Goal: Transaction & Acquisition: Subscribe to service/newsletter

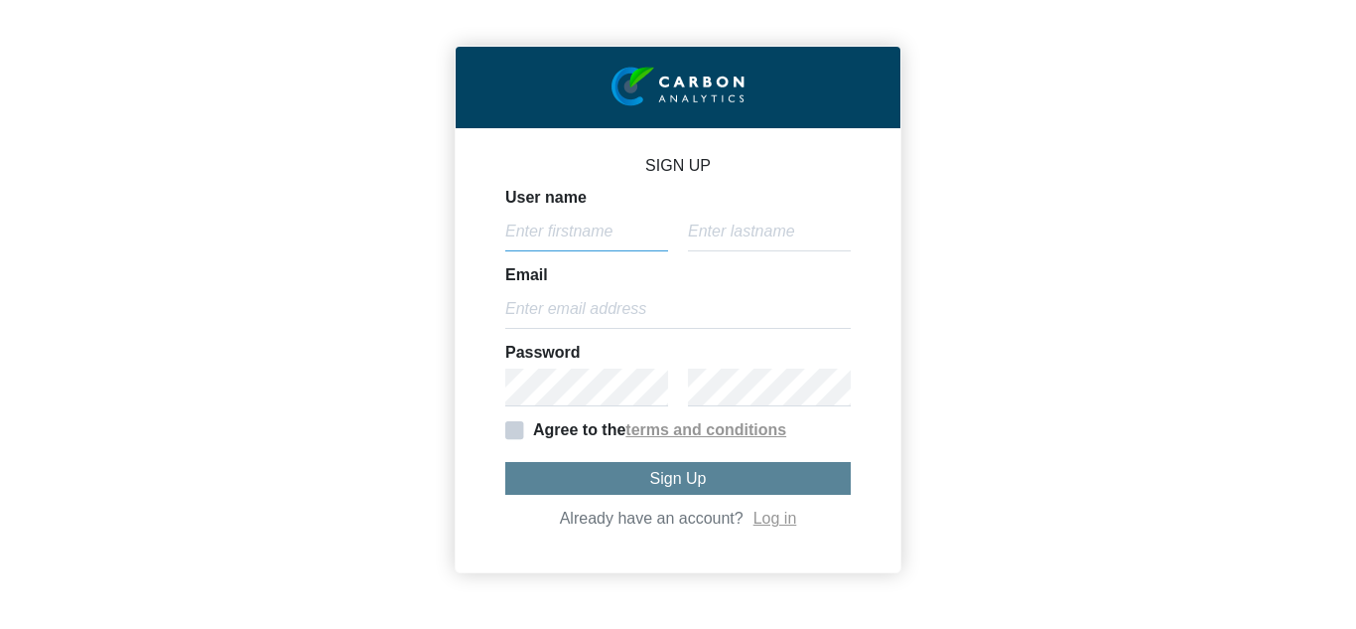
click at [538, 235] on input "User name" at bounding box center [586, 232] width 163 height 38
type input "[PERSON_NAME]"
click at [700, 232] on input "text" at bounding box center [769, 232] width 163 height 38
type input "Siregar"
click at [702, 310] on input "Email" at bounding box center [678, 310] width 346 height 38
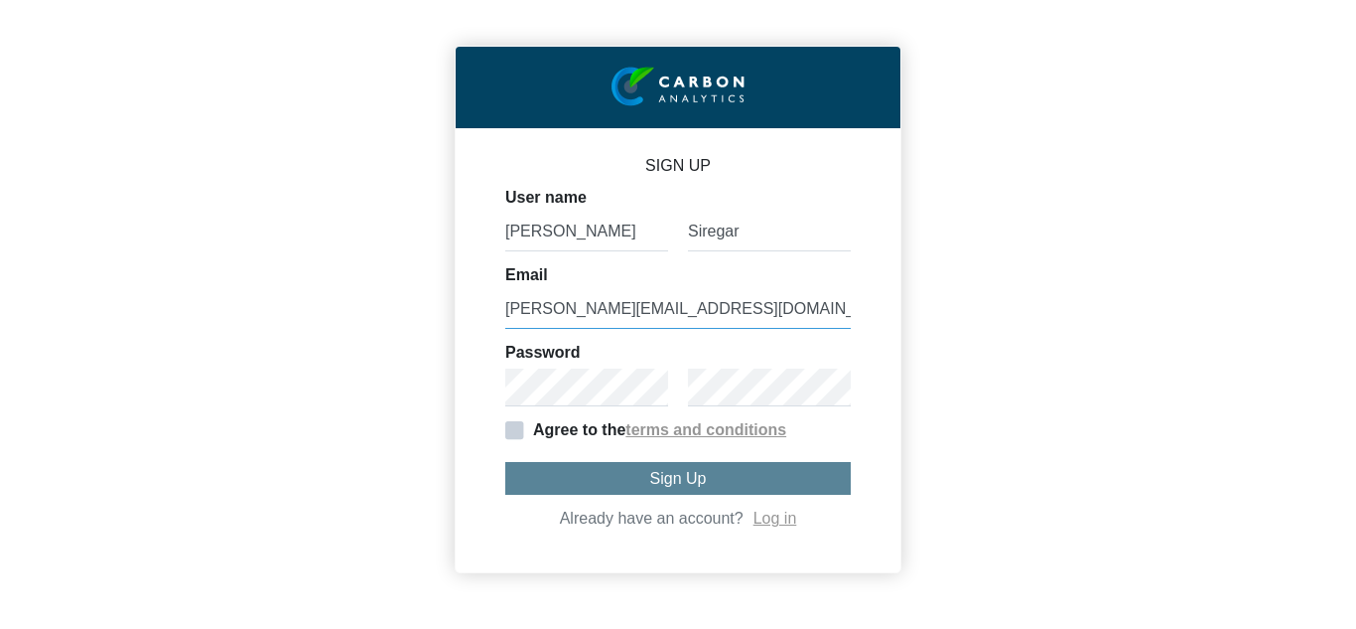
type input "[PERSON_NAME][EMAIL_ADDRESS][DOMAIN_NAME]"
click at [507, 435] on span "Agree to the" at bounding box center [565, 429] width 120 height 17
click at [0, 0] on input "Agree to the terms and conditions" at bounding box center [0, 0] width 0 height 0
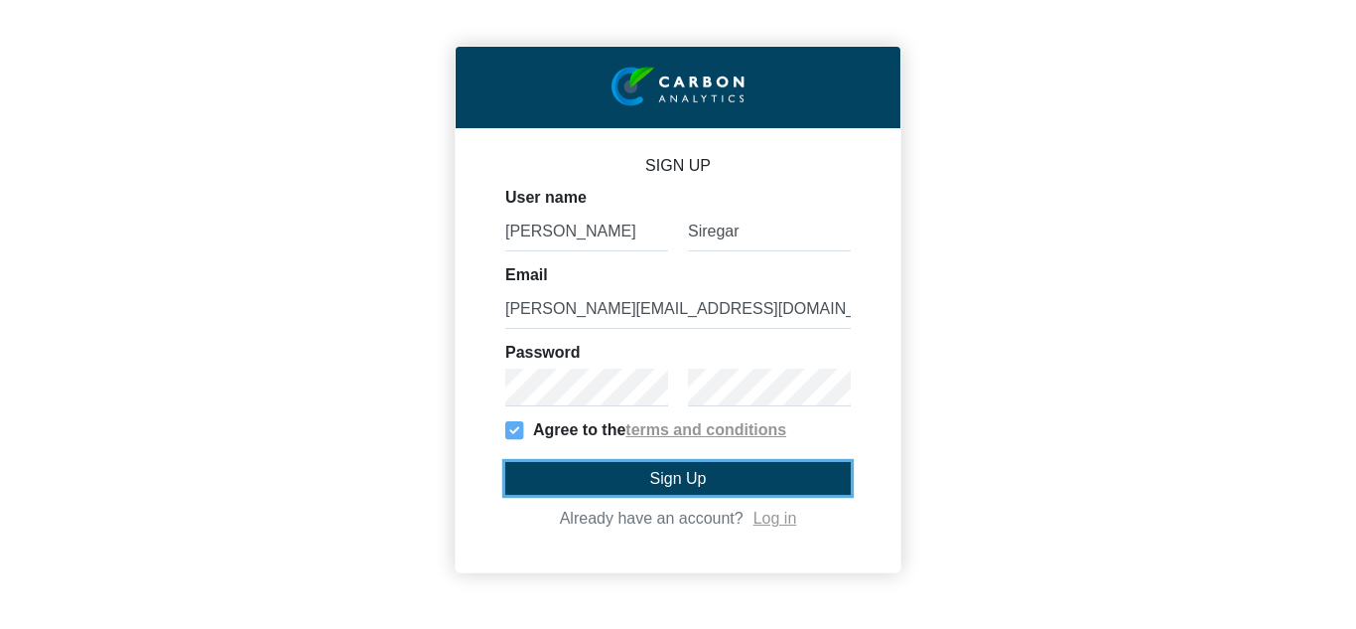
click at [552, 482] on button "Sign Up" at bounding box center [678, 478] width 346 height 33
type input "[PERSON_NAME]"
type input "[PERSON_NAME][EMAIL_ADDRESS][DOMAIN_NAME]"
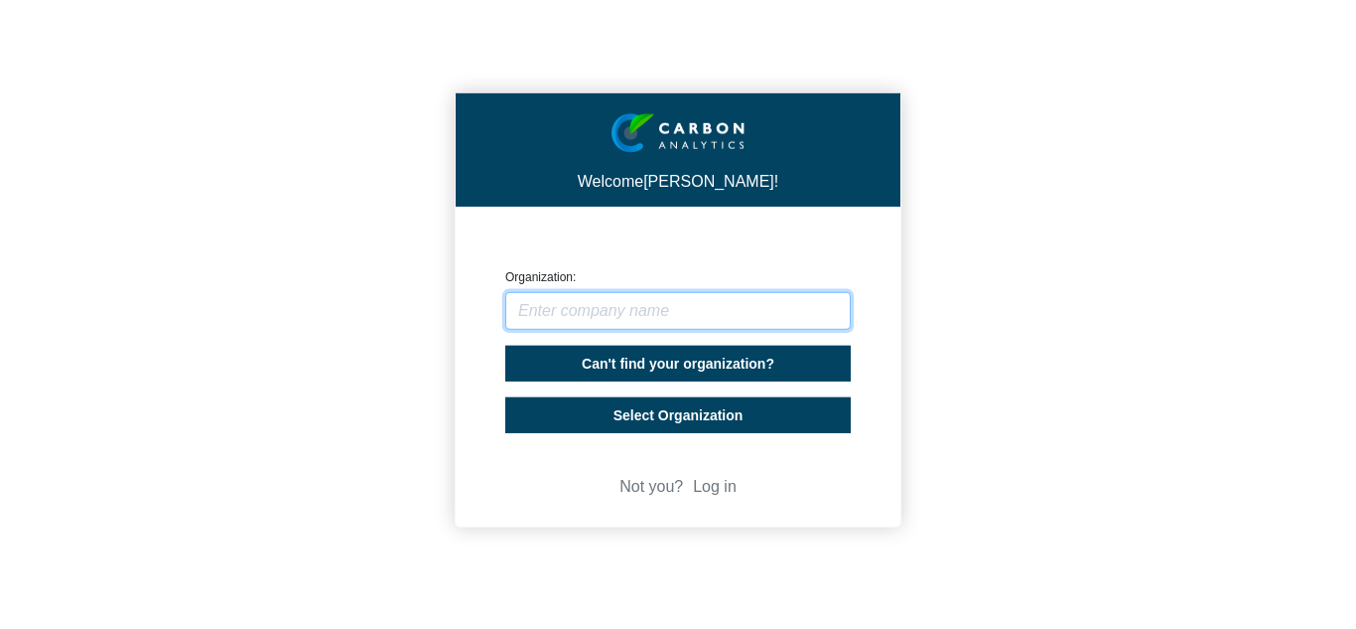
click at [587, 303] on input "text" at bounding box center [678, 311] width 346 height 38
type input "Monanya"
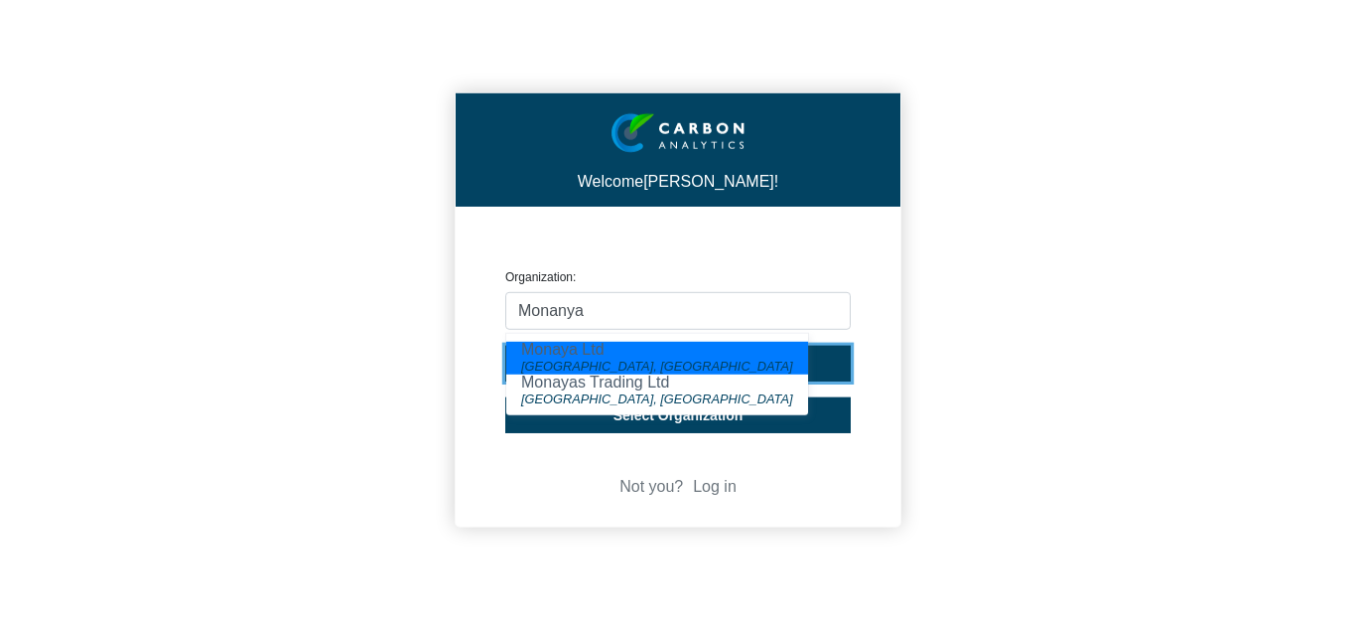
click at [786, 371] on button "Can't find your organization?" at bounding box center [678, 364] width 346 height 36
select select "[GEOGRAPHIC_DATA]"
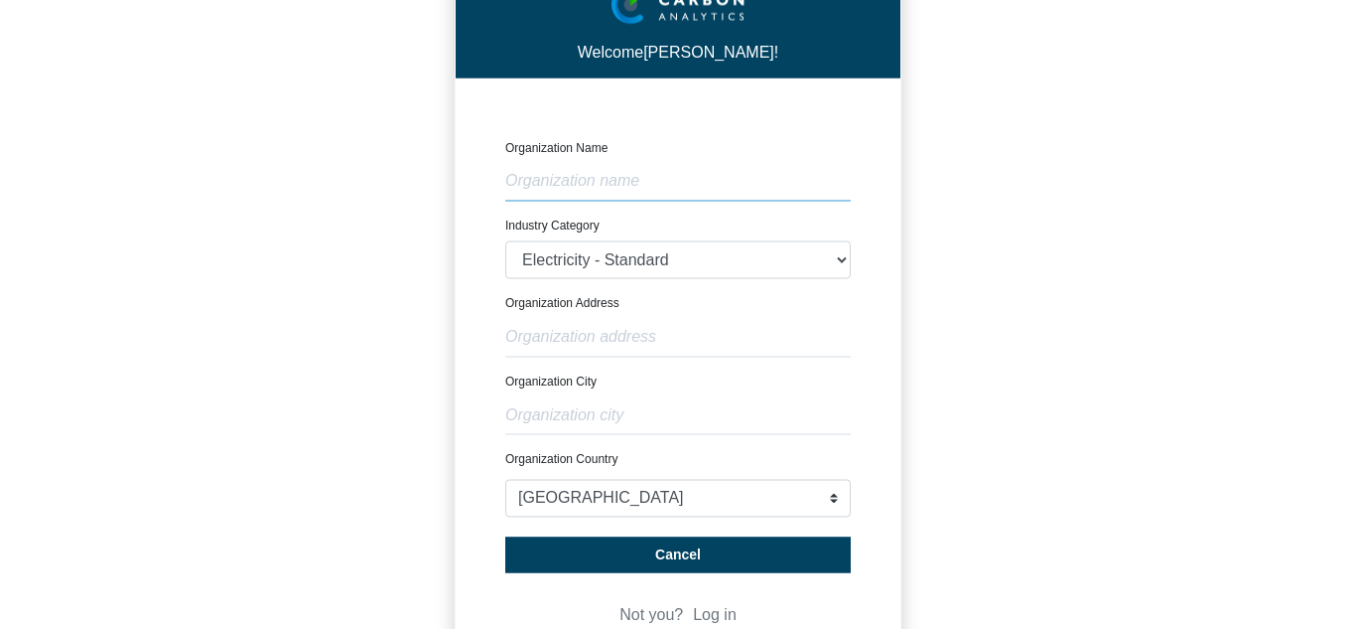
click at [557, 196] on input "text" at bounding box center [678, 182] width 346 height 38
type input "Monanya"
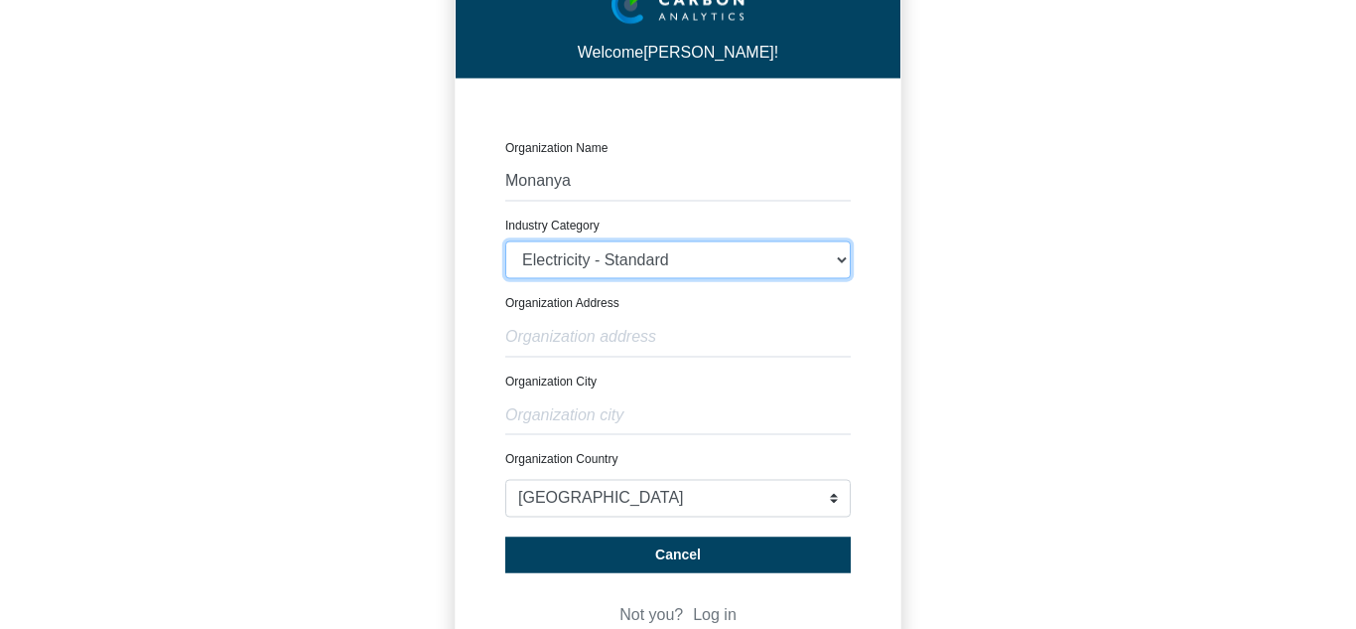
click at [584, 264] on select "Electricity - Standard Electricity - 100% Renewable Electricity - Transmission …" at bounding box center [678, 260] width 346 height 38
select select "Rubber and Plastics"
click at [505, 241] on select "Electricity - Standard Electricity - 100% Renewable Electricity - Transmission …" at bounding box center [678, 260] width 346 height 38
click at [565, 337] on input "text" at bounding box center [678, 338] width 346 height 38
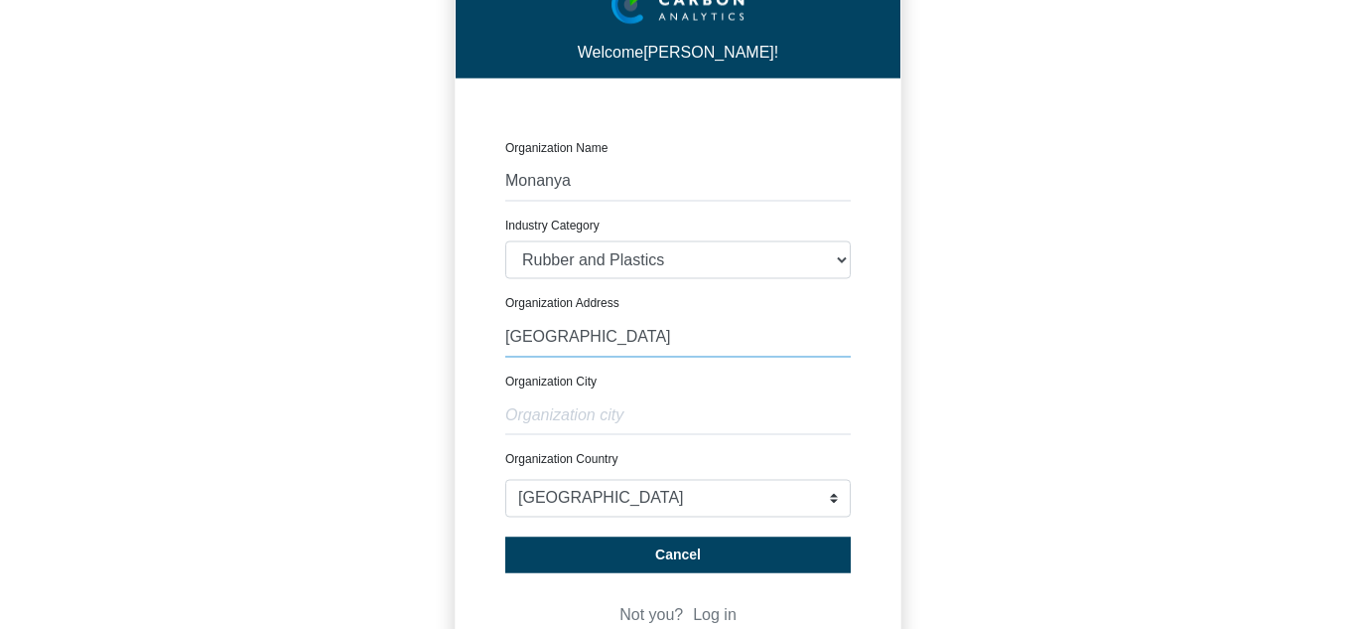
type input "[GEOGRAPHIC_DATA]"
click at [562, 414] on input "text" at bounding box center [678, 416] width 346 height 38
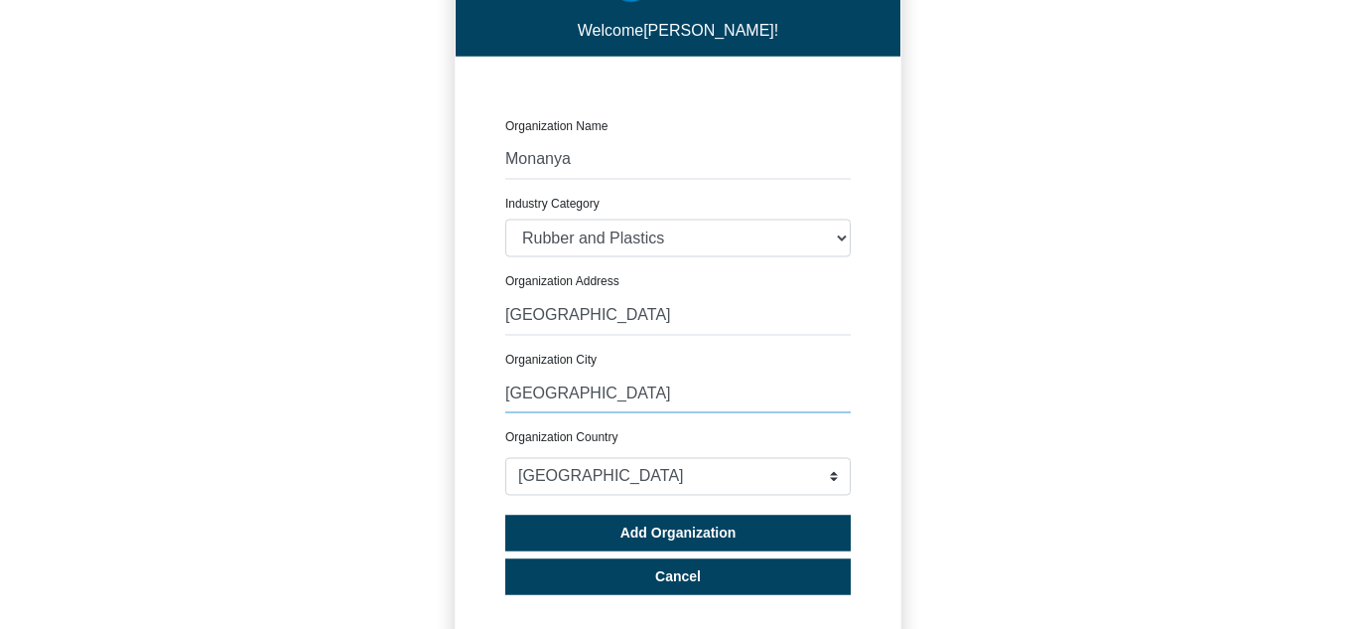
type input "[GEOGRAPHIC_DATA]"
click at [582, 467] on select "[GEOGRAPHIC_DATA] [GEOGRAPHIC_DATA] [GEOGRAPHIC_DATA] [GEOGRAPHIC_DATA] [US_STA…" at bounding box center [678, 476] width 346 height 38
select select "[GEOGRAPHIC_DATA]"
click at [505, 459] on select "[GEOGRAPHIC_DATA] [GEOGRAPHIC_DATA] [GEOGRAPHIC_DATA] [GEOGRAPHIC_DATA] [US_STA…" at bounding box center [678, 476] width 346 height 38
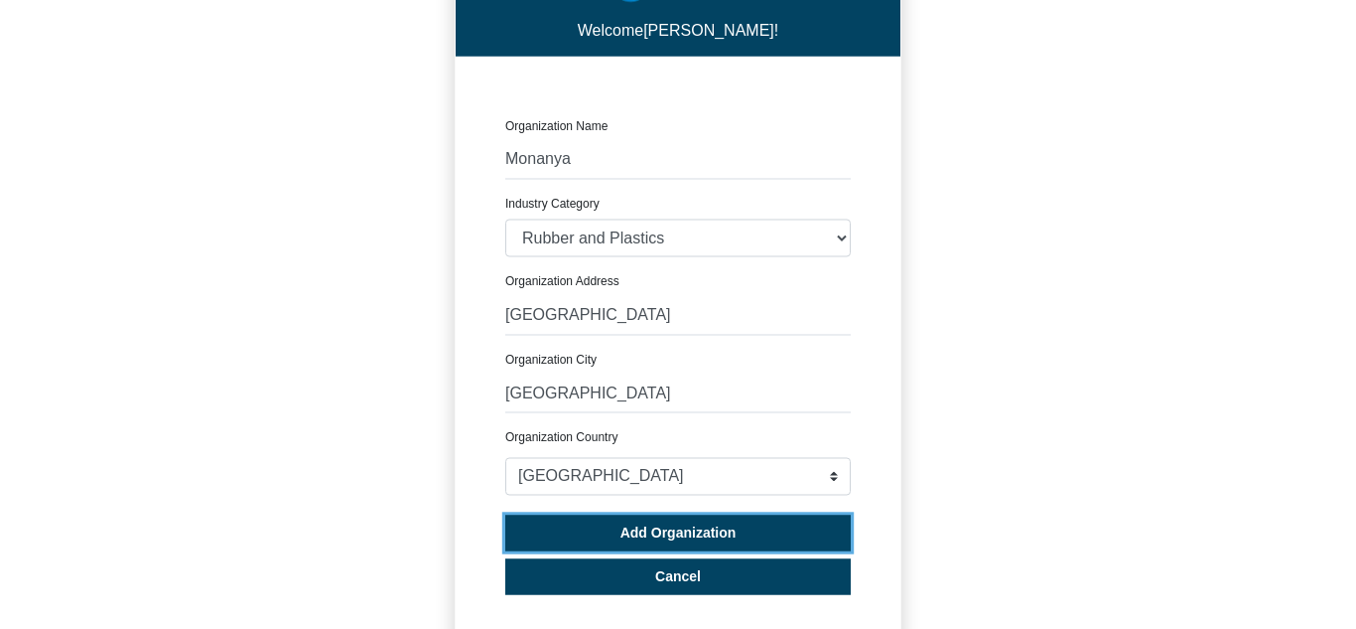
click at [697, 535] on span "Add Organization" at bounding box center [679, 532] width 116 height 16
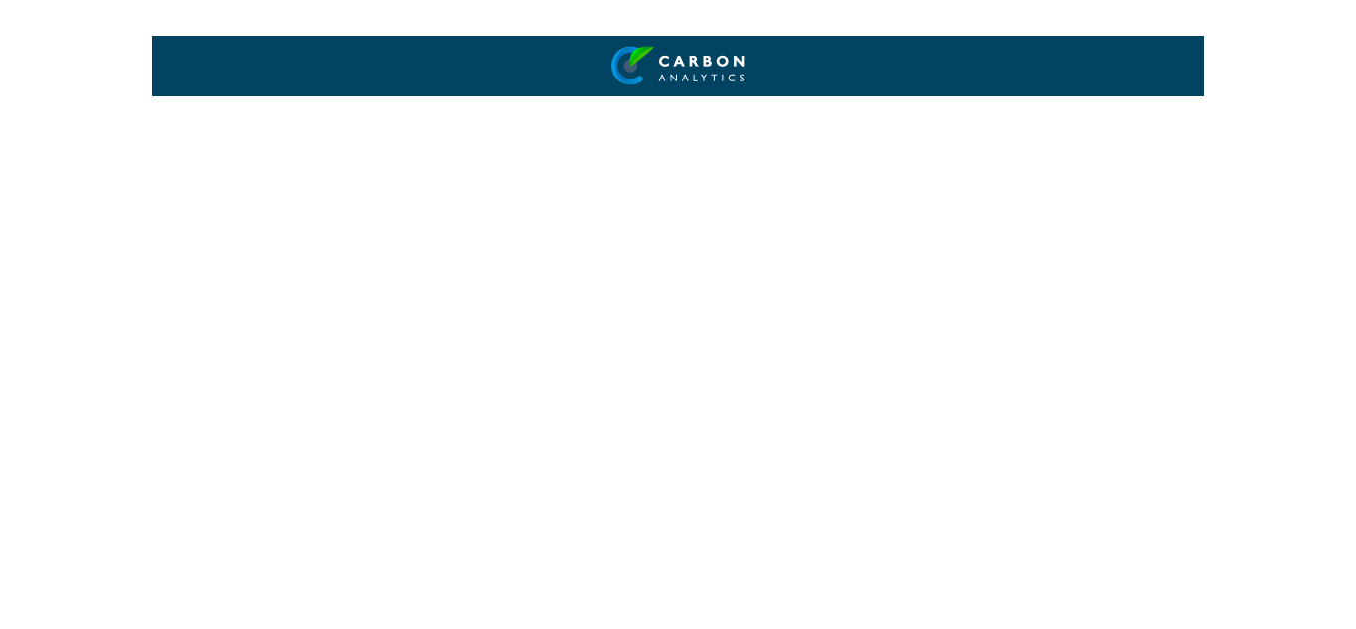
scroll to position [195, 0]
